Goal: Task Accomplishment & Management: Complete application form

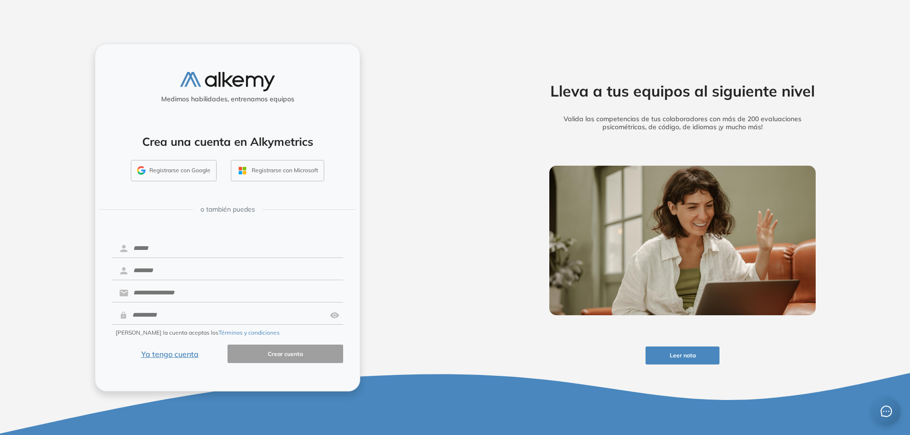
click at [174, 354] on button "Ya tengo cuenta" at bounding box center [170, 354] width 116 height 18
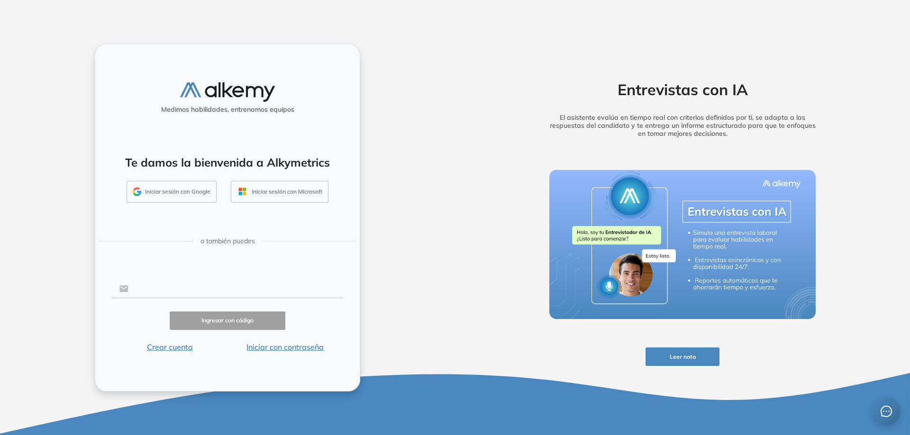
click at [216, 288] on input "text" at bounding box center [235, 289] width 215 height 18
type input "**********"
click at [263, 322] on button "Ingresar con código" at bounding box center [228, 321] width 116 height 18
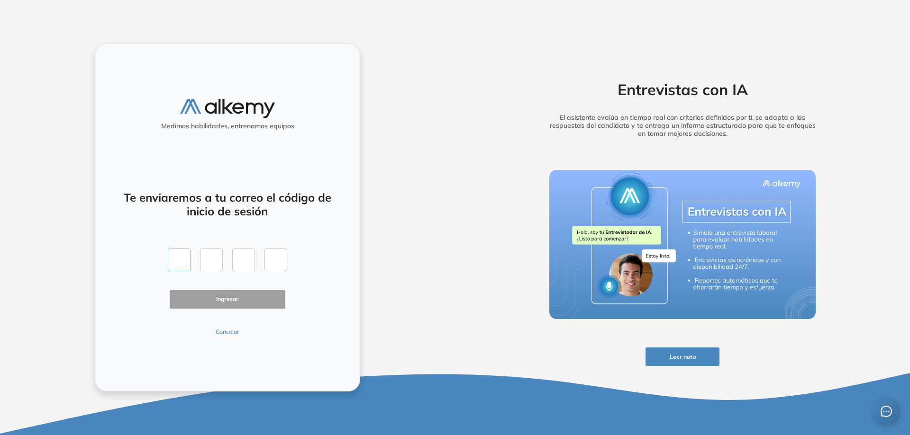
click at [177, 261] on input "text" at bounding box center [179, 260] width 23 height 23
type input "*"
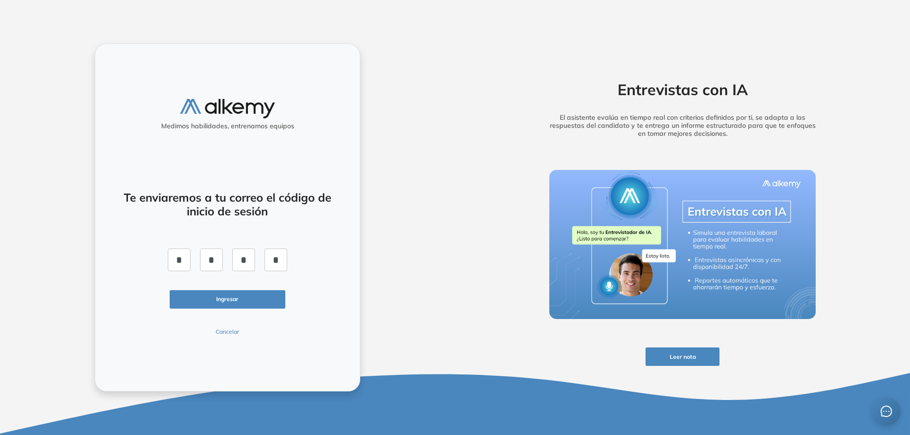
click at [238, 293] on button "Ingresar" at bounding box center [228, 299] width 116 height 18
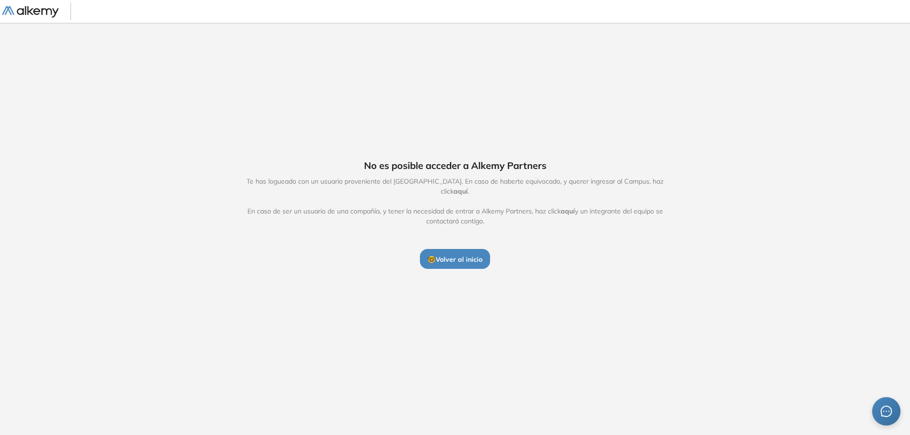
click at [468, 187] on span "aquí" at bounding box center [460, 191] width 14 height 9
